Goal: Use online tool/utility

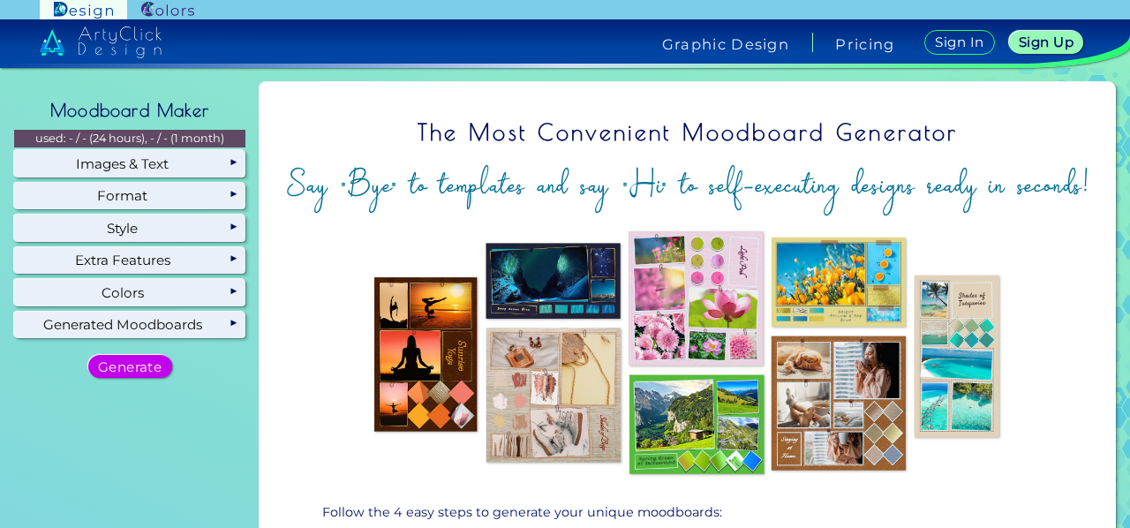
scroll to position [214, 0]
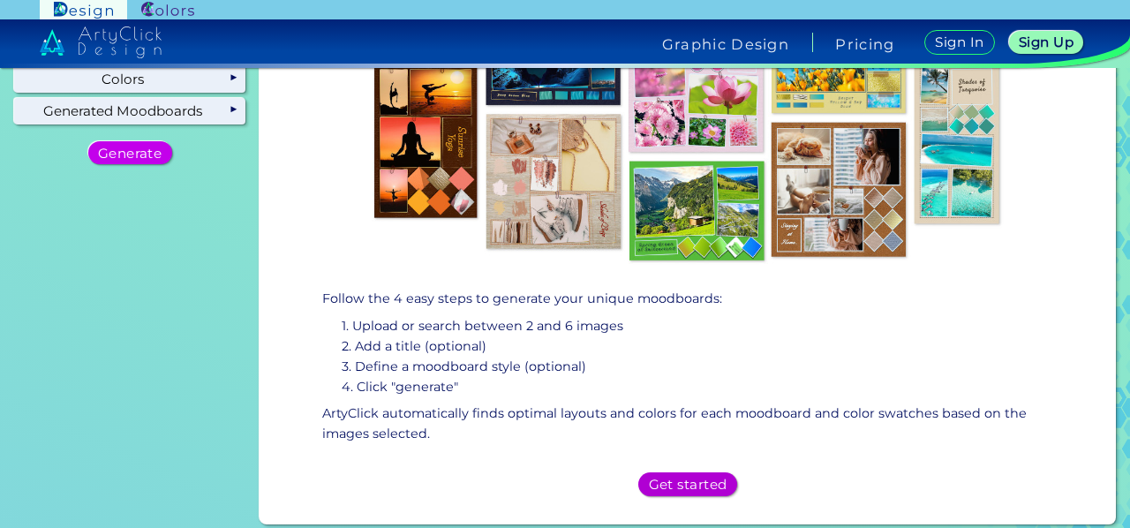
click at [653, 478] on h5 "Get started" at bounding box center [687, 484] width 71 height 12
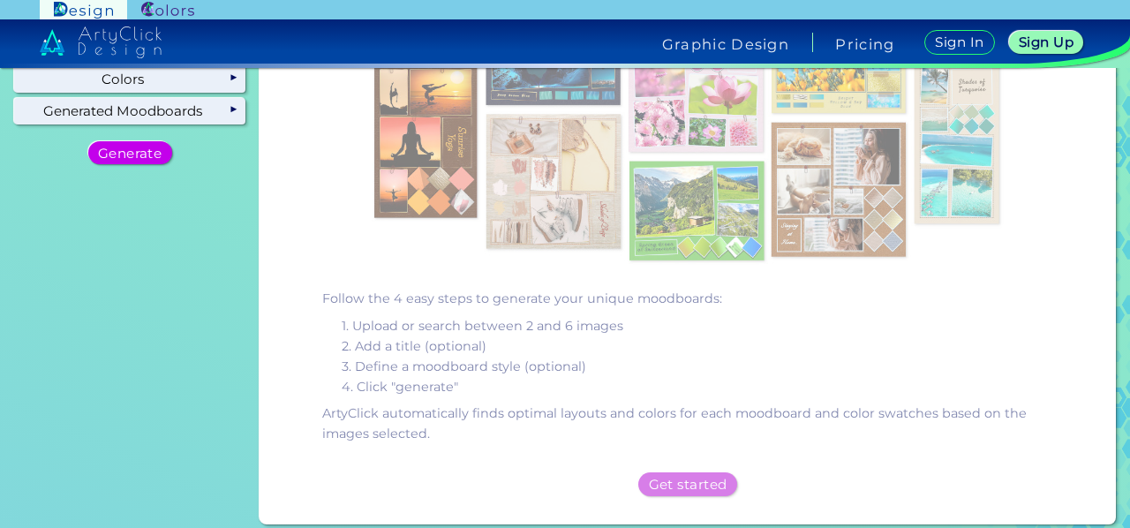
scroll to position [0, 0]
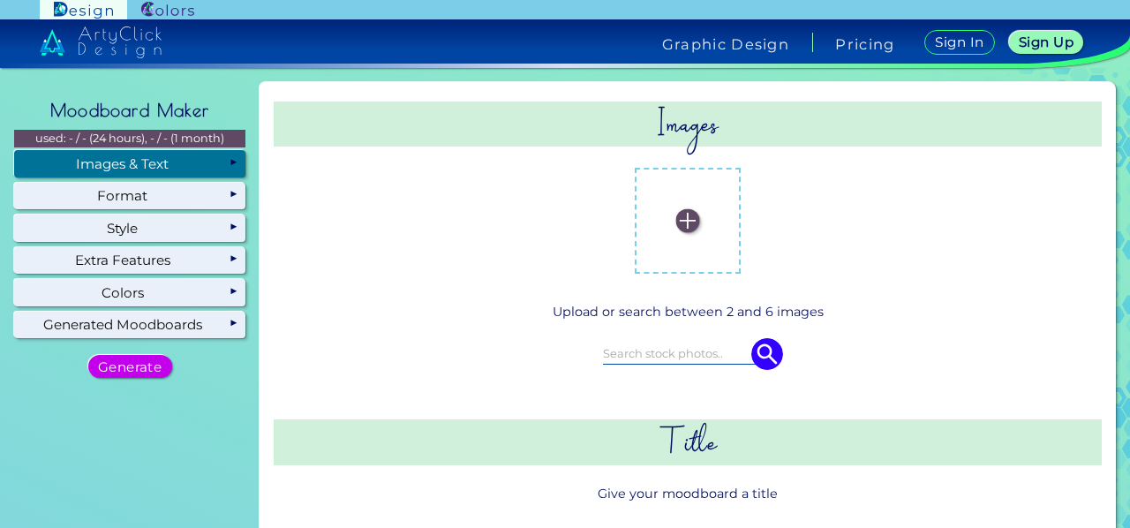
click at [685, 228] on img at bounding box center [687, 221] width 24 height 24
click at [0, 0] on input "file" at bounding box center [0, 0] width 0 height 0
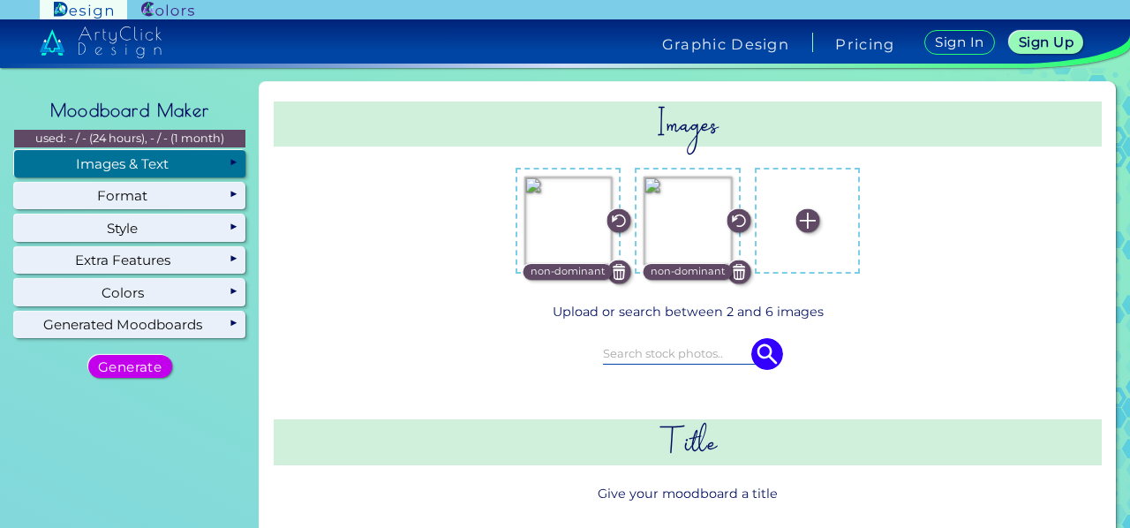
click at [563, 262] on img at bounding box center [568, 221] width 88 height 88
click at [0, 0] on input "file" at bounding box center [0, 0] width 0 height 0
click at [838, 246] on label at bounding box center [807, 221] width 88 height 88
click at [0, 0] on input "file" at bounding box center [0, 0] width 0 height 0
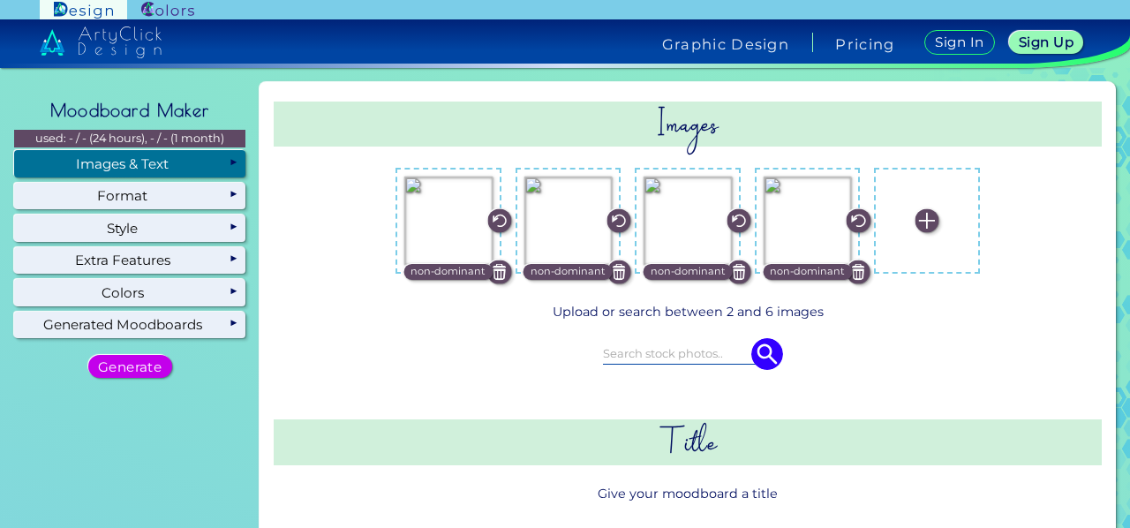
click at [913, 199] on label at bounding box center [927, 221] width 88 height 88
click at [0, 0] on input "file" at bounding box center [0, 0] width 0 height 0
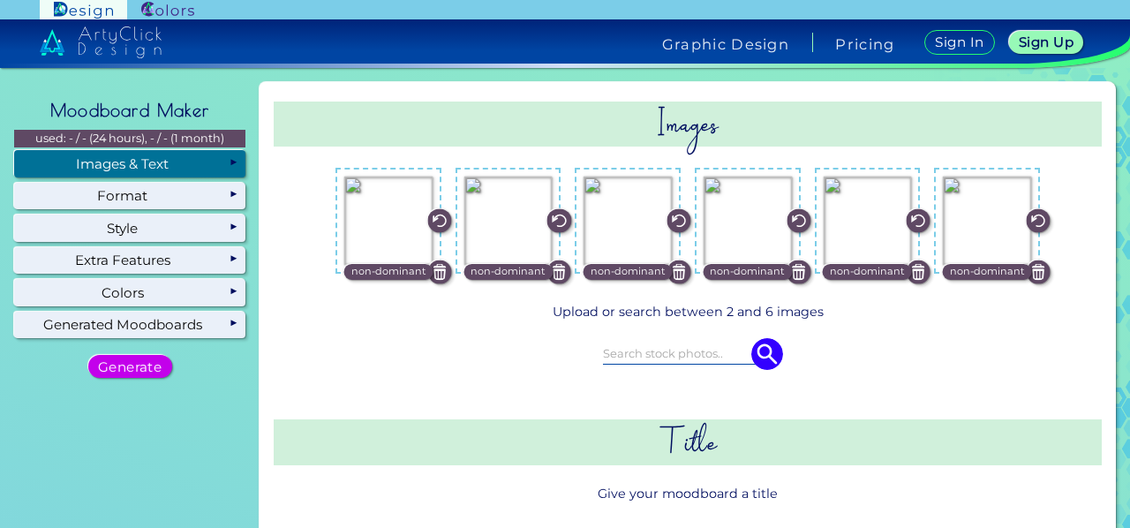
click at [683, 348] on input at bounding box center [687, 352] width 169 height 19
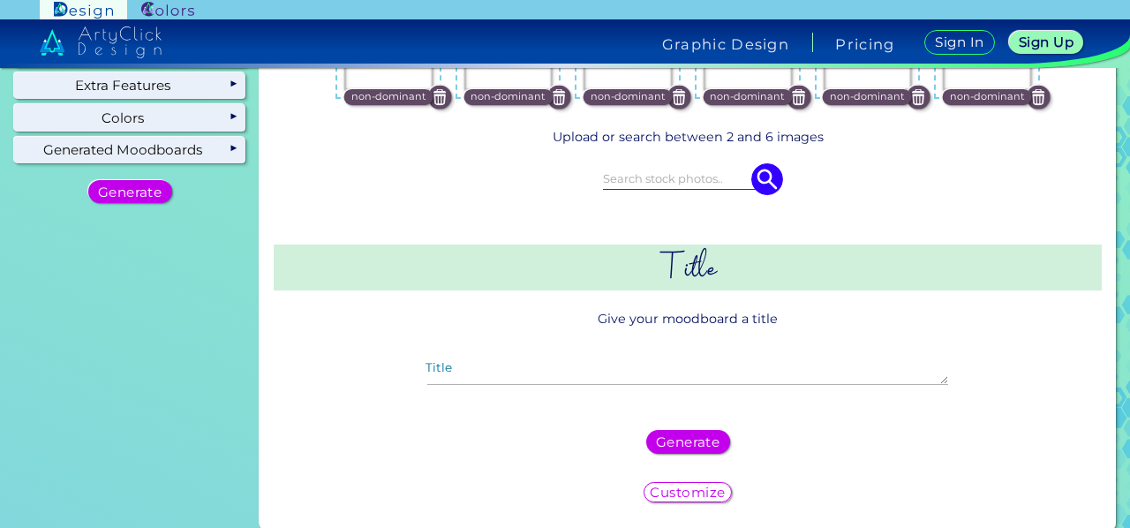
scroll to position [177, 0]
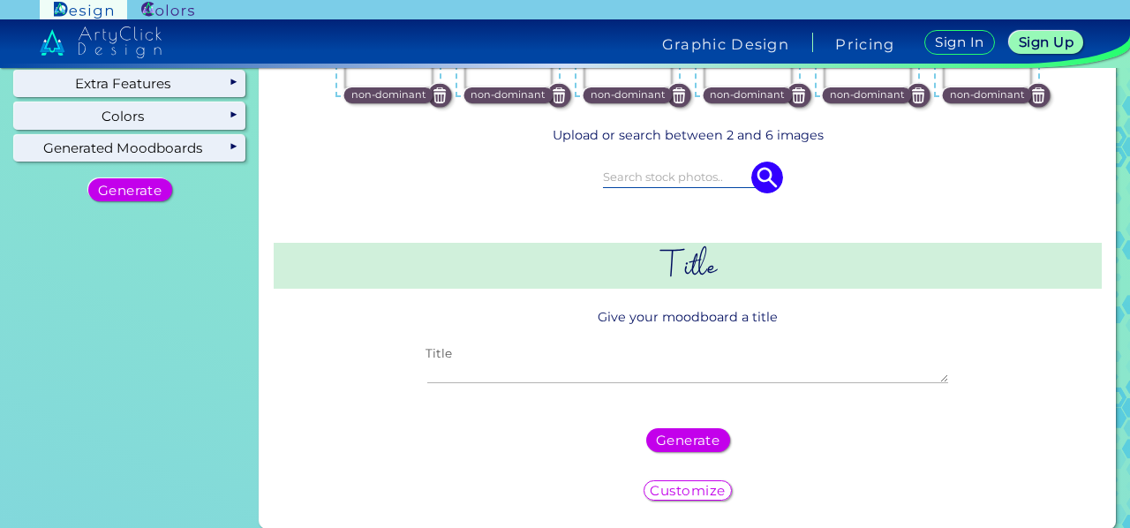
click at [650, 367] on textarea "Title" at bounding box center [687, 372] width 520 height 21
type textarea "u"
click at [669, 437] on h5 "Generate" at bounding box center [686, 440] width 57 height 12
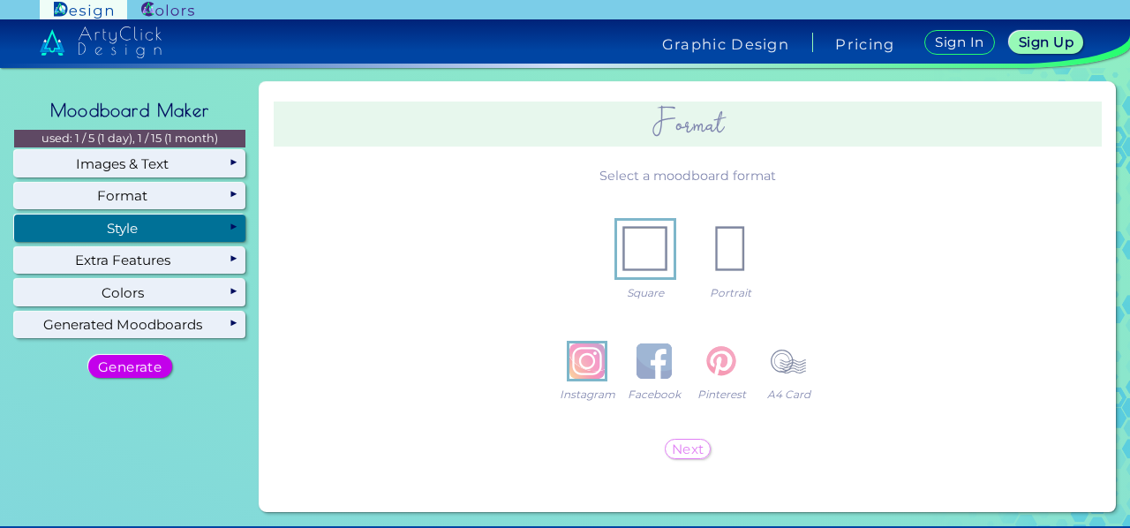
scroll to position [0, 0]
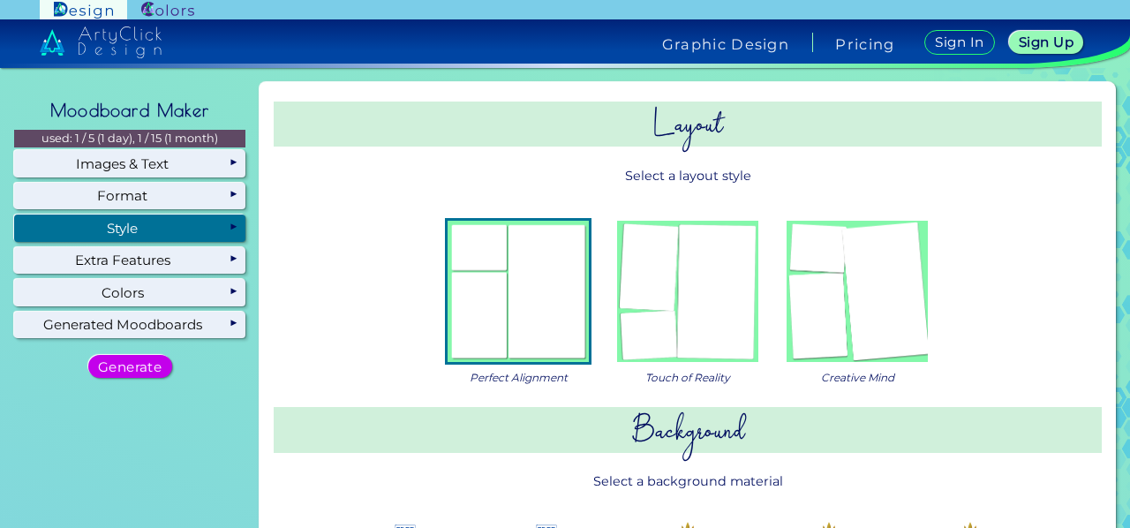
click at [699, 328] on img at bounding box center [687, 291] width 141 height 141
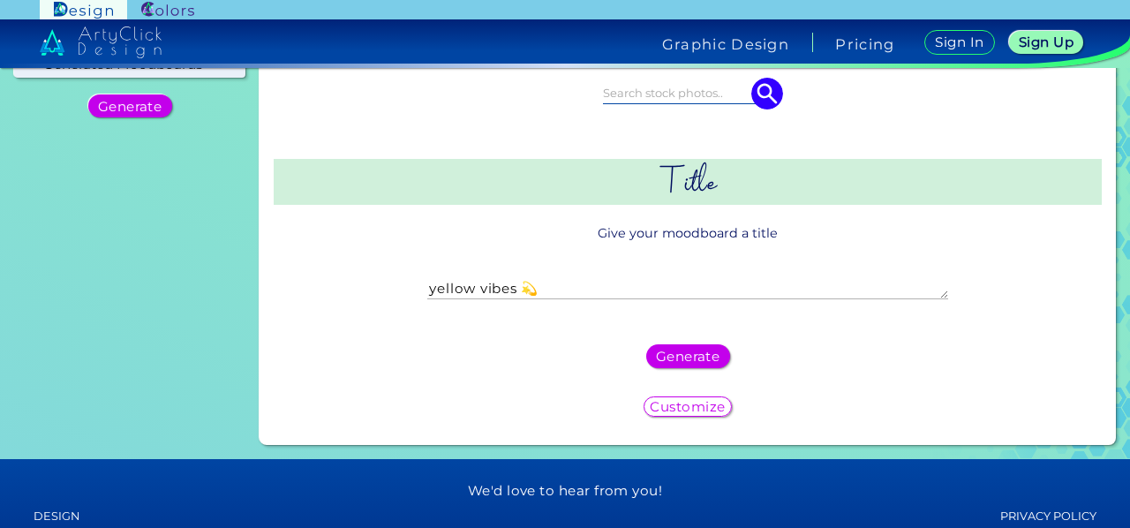
scroll to position [325, 0]
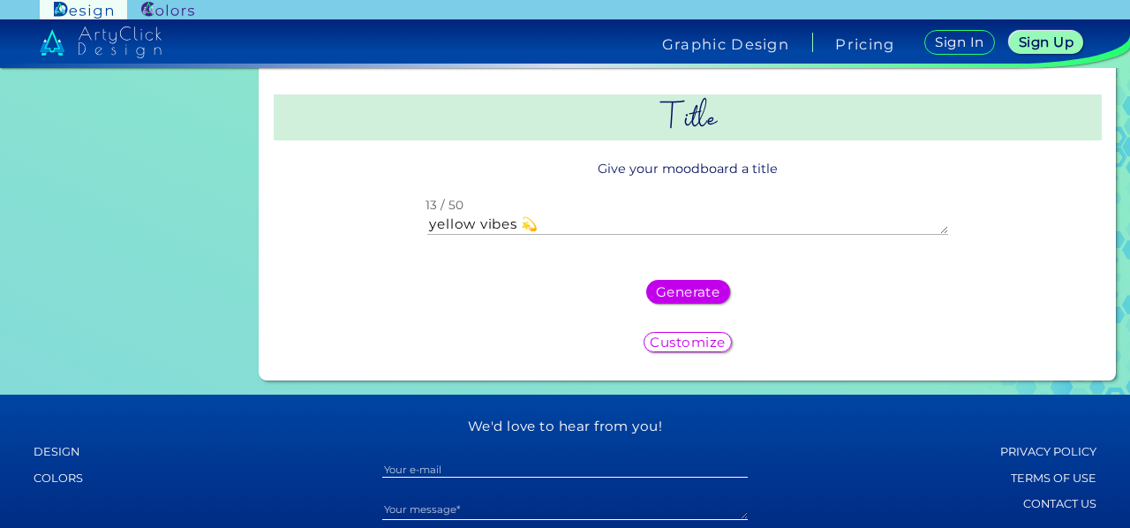
drag, startPoint x: 658, startPoint y: 234, endPoint x: 616, endPoint y: 232, distance: 42.4
click at [616, 232] on textarea "yellow vibes 💫" at bounding box center [687, 224] width 520 height 21
click at [510, 222] on textarea "yellow vibes 💫" at bounding box center [687, 224] width 520 height 21
click at [497, 217] on textarea "yellow vibes 💫" at bounding box center [687, 224] width 520 height 21
click at [498, 218] on textarea "yellow vibes 💫" at bounding box center [687, 224] width 520 height 21
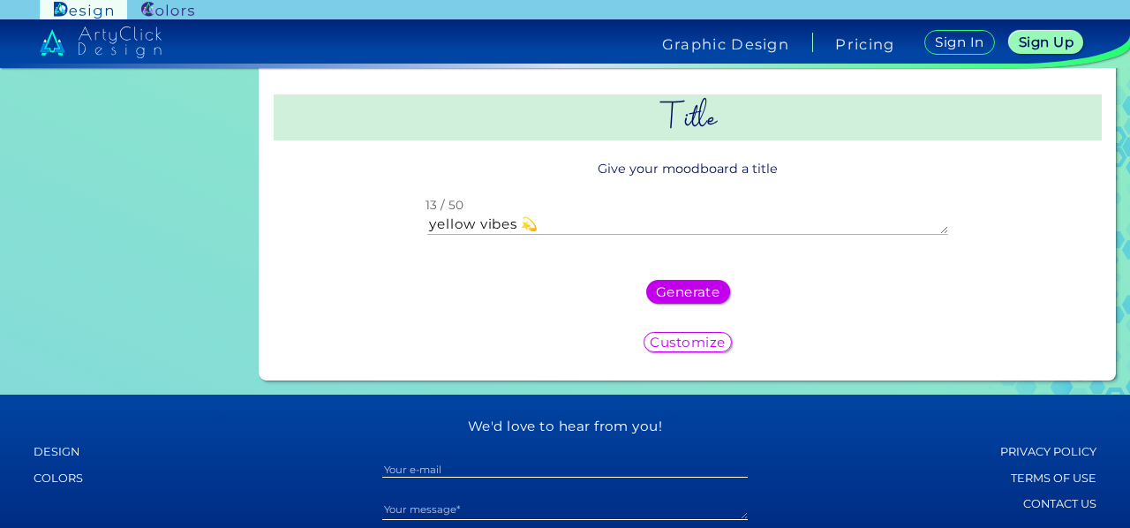
scroll to position [2, 0]
drag, startPoint x: 554, startPoint y: 226, endPoint x: 521, endPoint y: 226, distance: 33.5
click at [521, 226] on textarea "yellow vibes 💫" at bounding box center [687, 224] width 520 height 21
type textarea "yellow vibes"
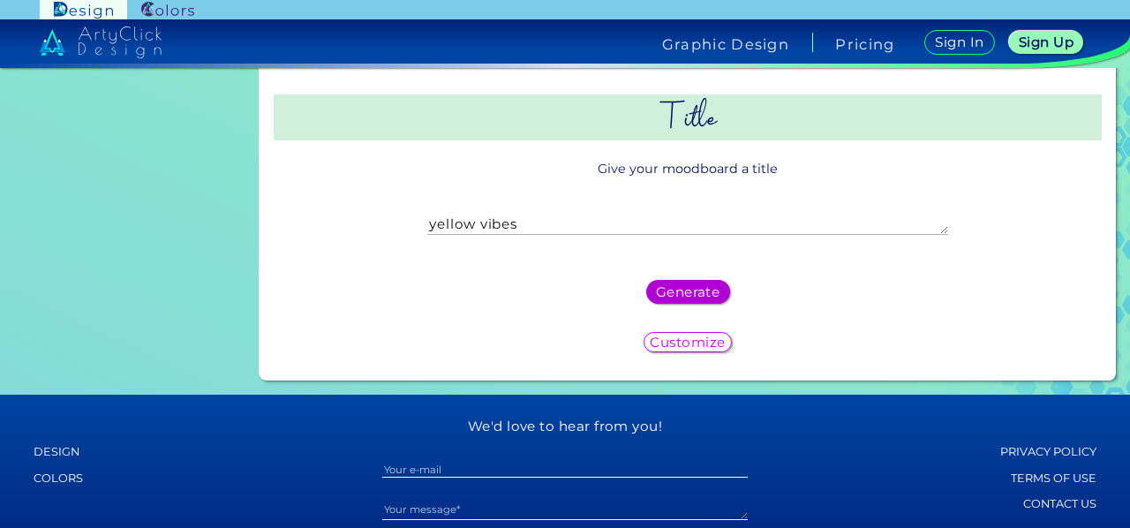
click at [690, 286] on h5 "Generate" at bounding box center [686, 292] width 57 height 12
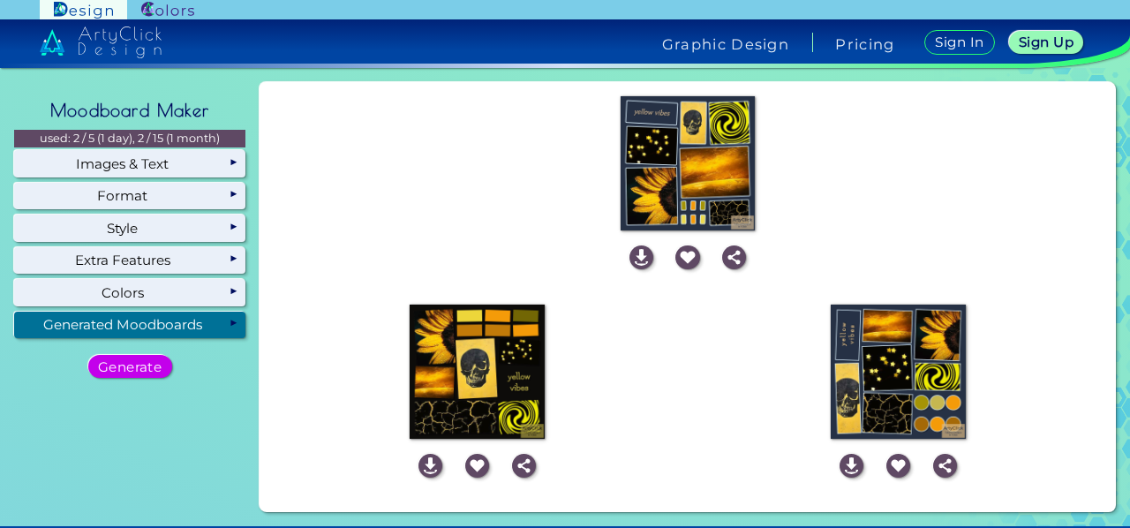
scroll to position [60, 0]
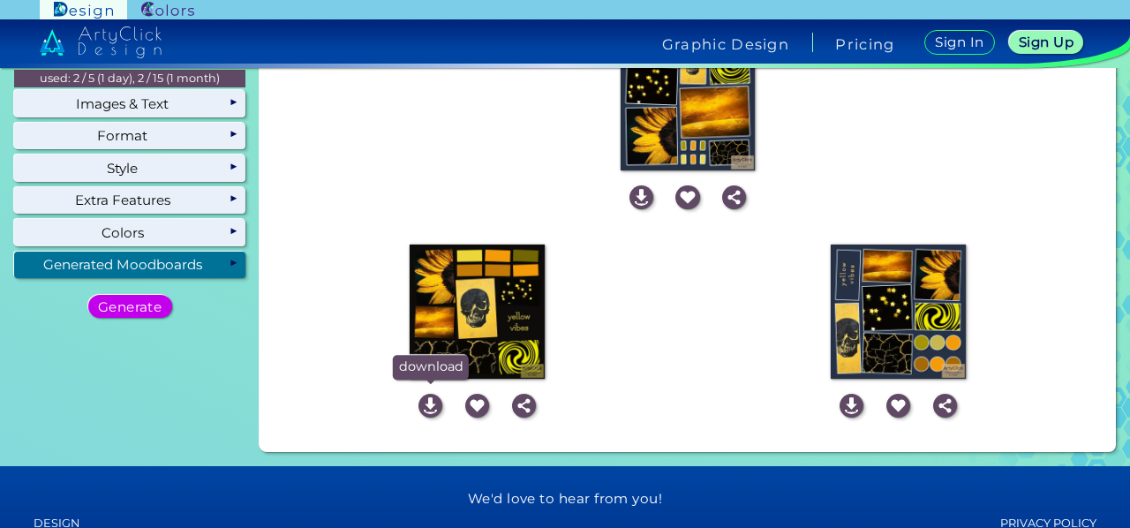
click at [424, 402] on img at bounding box center [430, 406] width 24 height 24
click at [474, 400] on img at bounding box center [477, 406] width 24 height 24
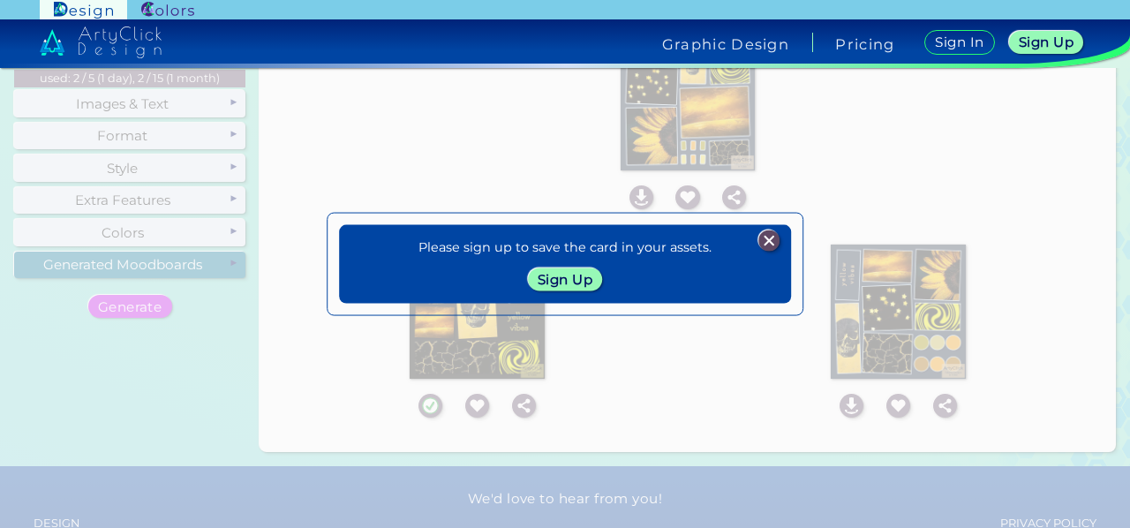
click at [772, 242] on img at bounding box center [768, 239] width 21 height 21
